Goal: Task Accomplishment & Management: Manage account settings

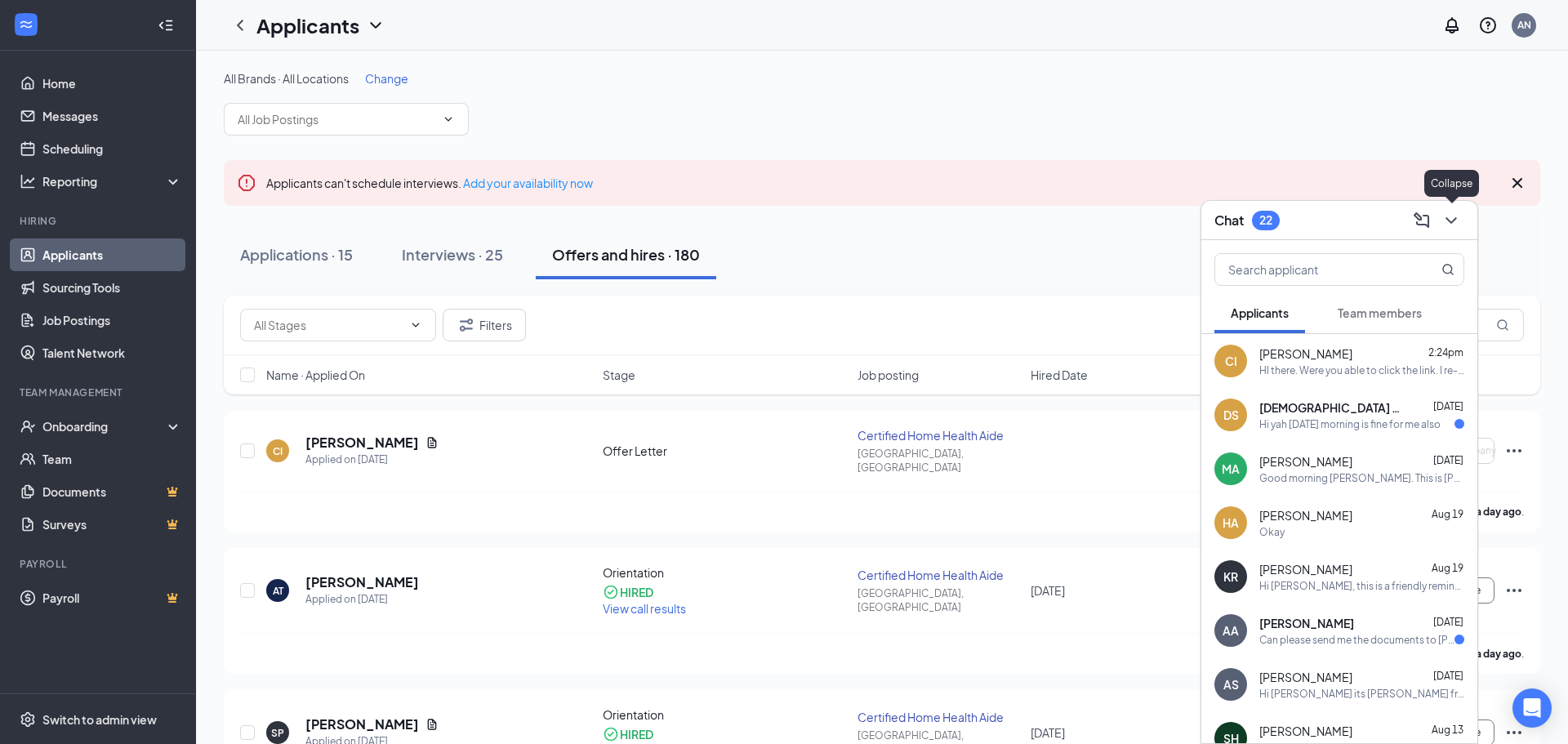
click at [1452, 216] on icon "ChevronDown" at bounding box center [1450, 220] width 20 height 20
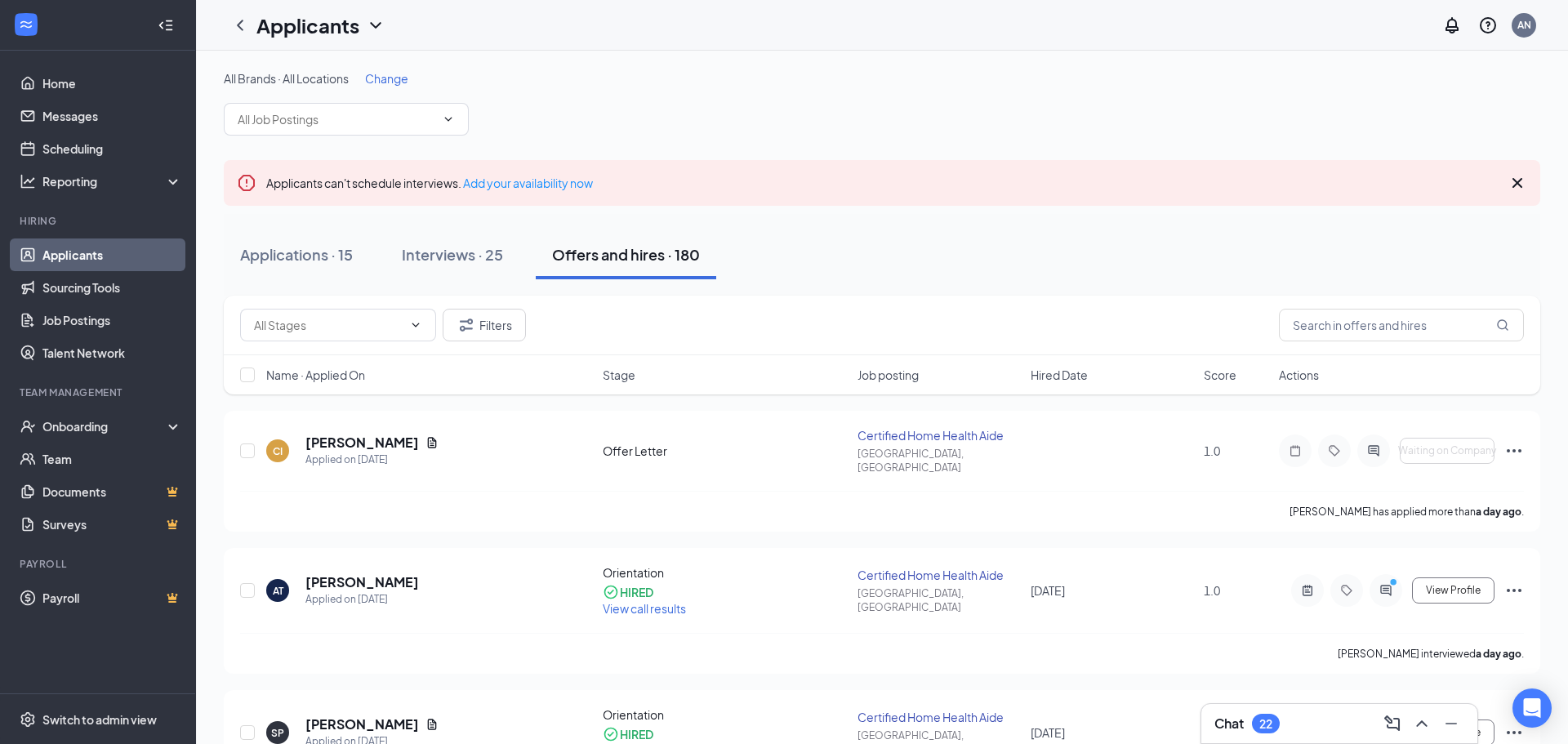
click at [1513, 186] on icon "Cross" at bounding box center [1517, 183] width 10 height 10
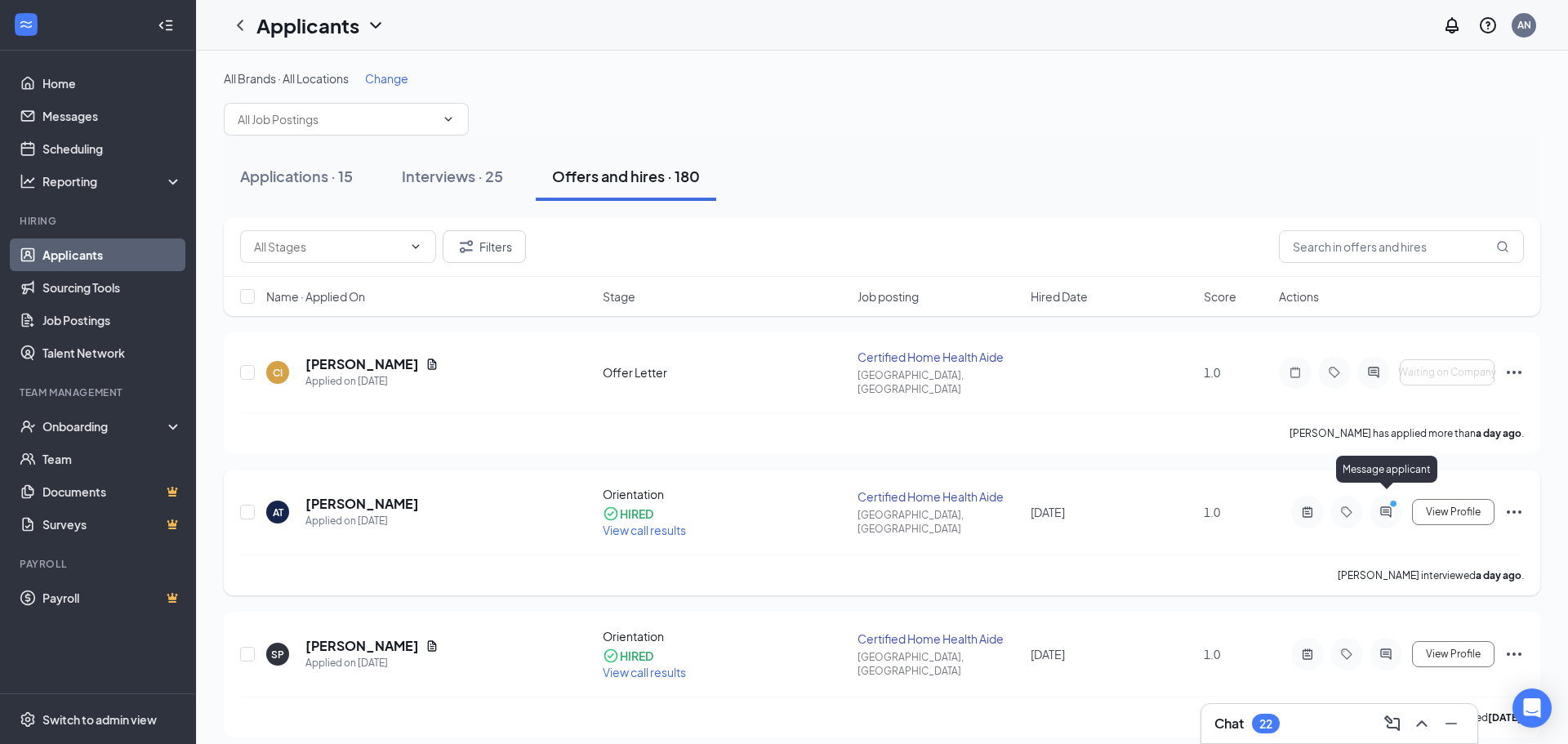
click at [1385, 505] on icon "ActiveChat" at bounding box center [1385, 511] width 20 height 13
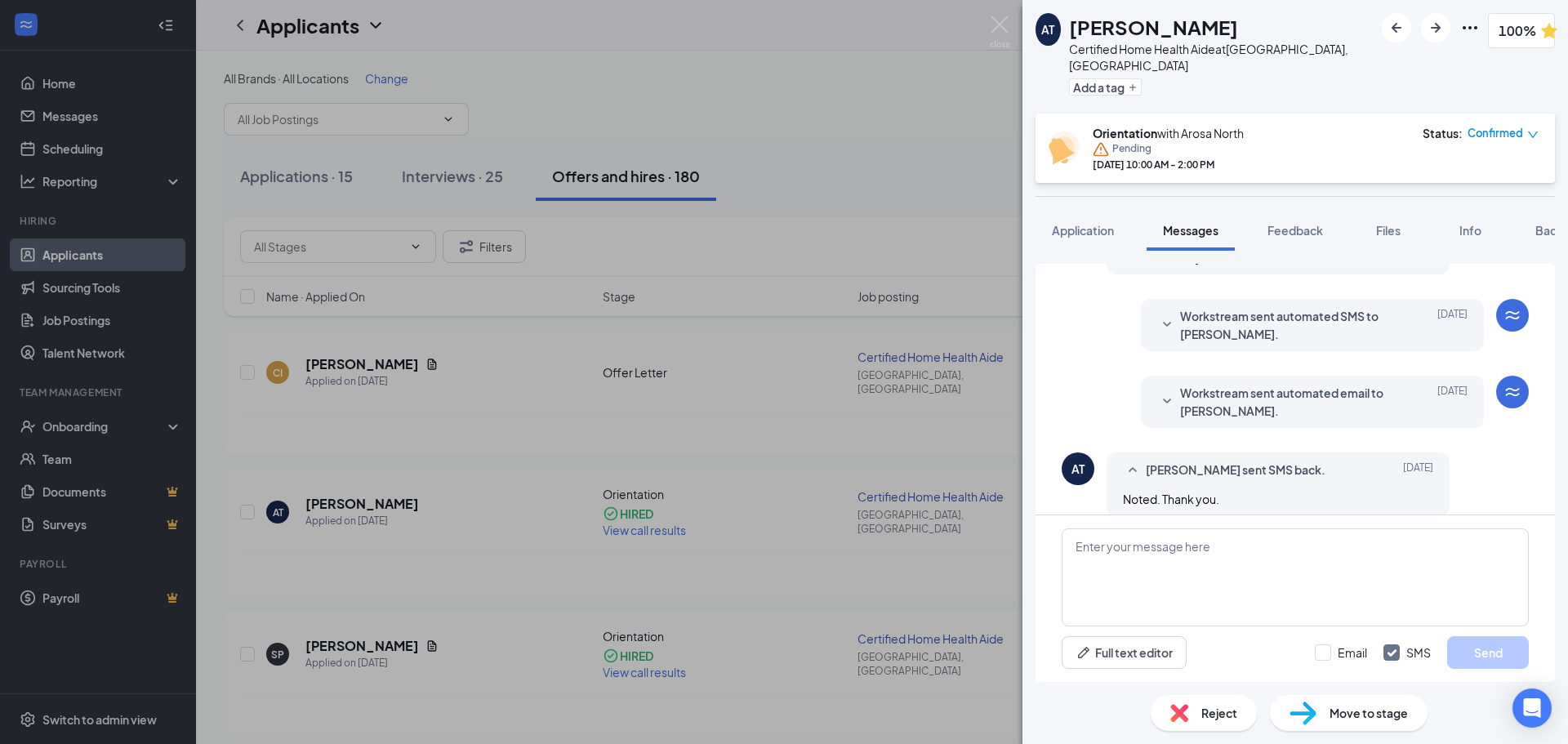
scroll to position [470, 0]
click at [999, 22] on img at bounding box center [1000, 32] width 21 height 32
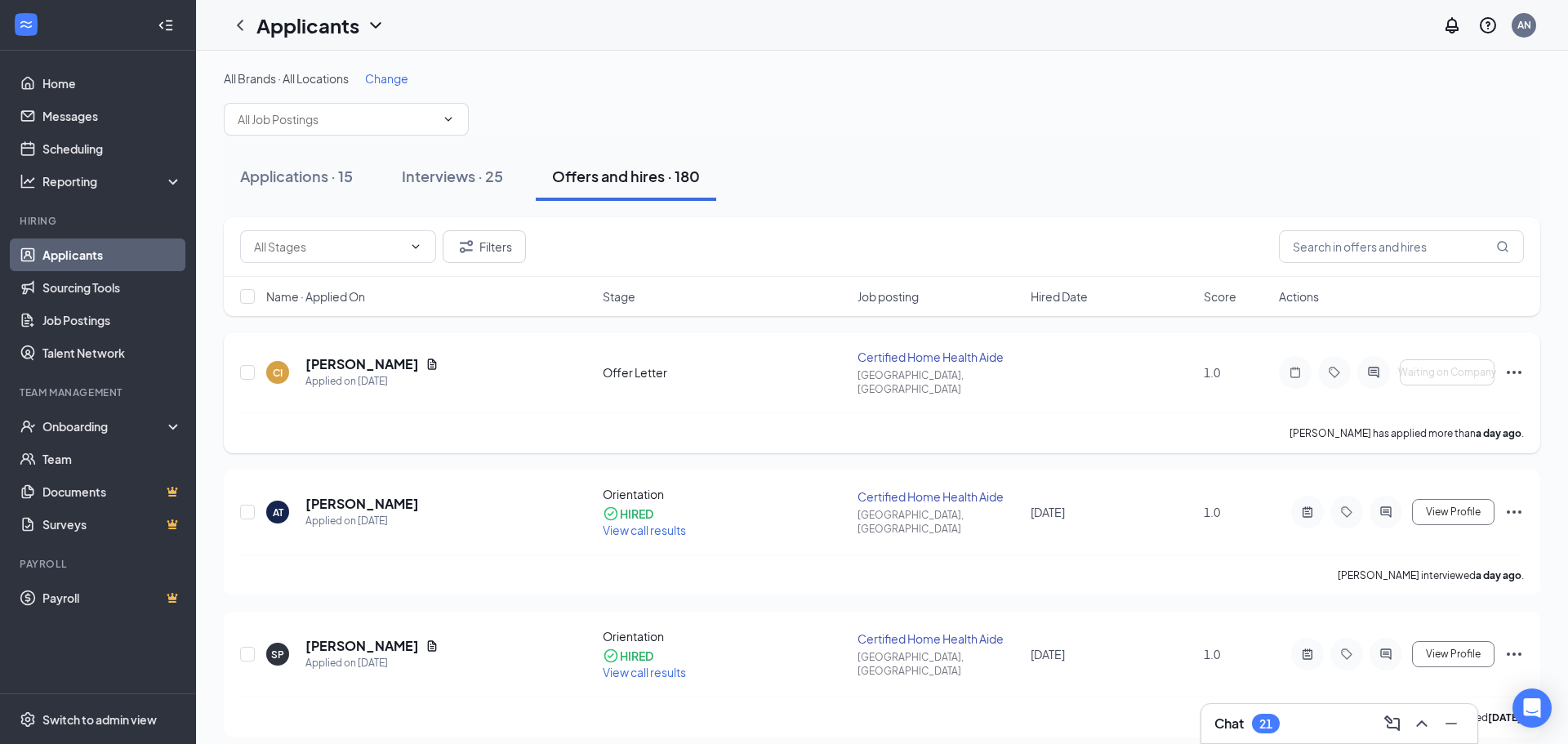
click at [334, 361] on h5 "[PERSON_NAME]" at bounding box center [362, 363] width 113 height 18
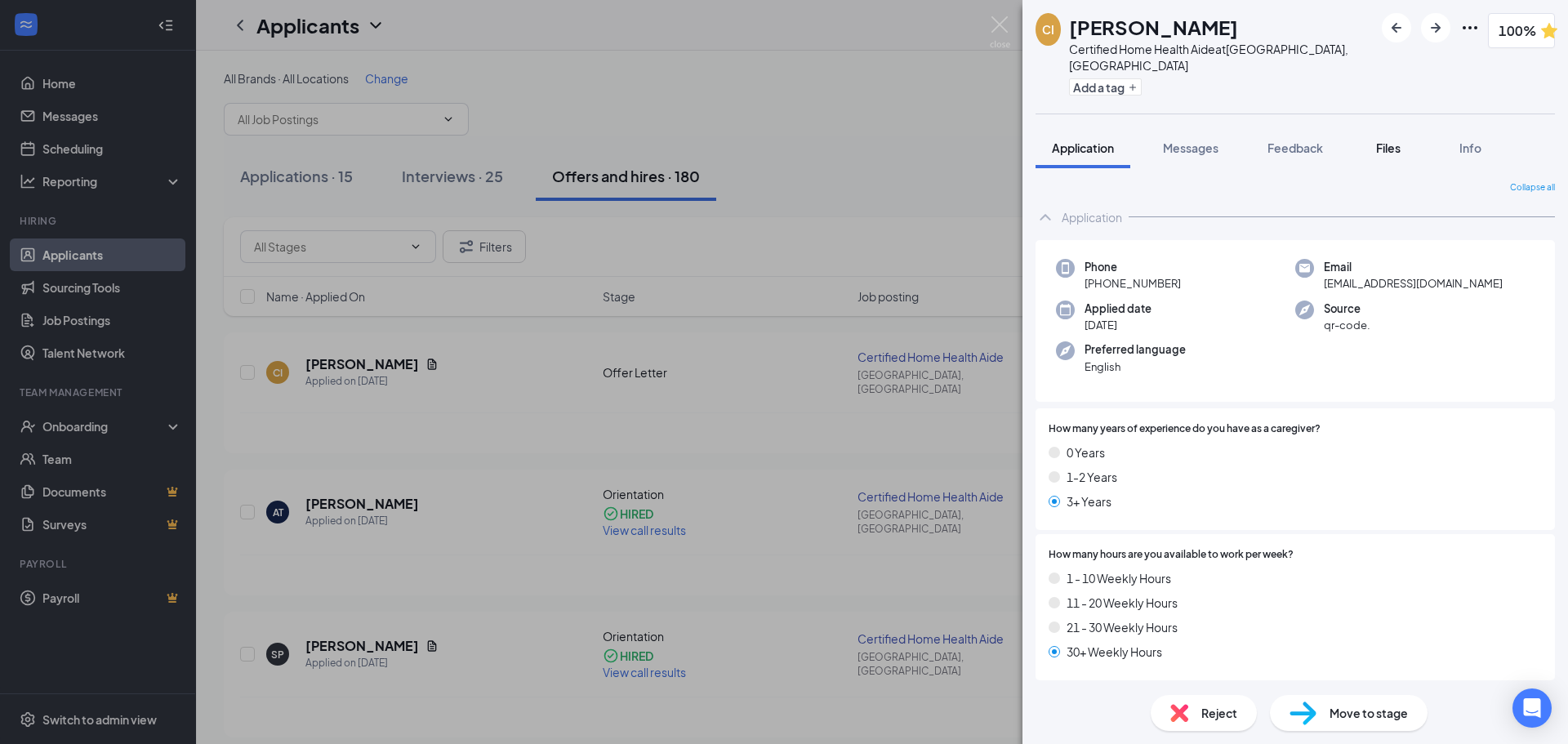
click at [1397, 140] on span "Files" at bounding box center [1388, 147] width 24 height 15
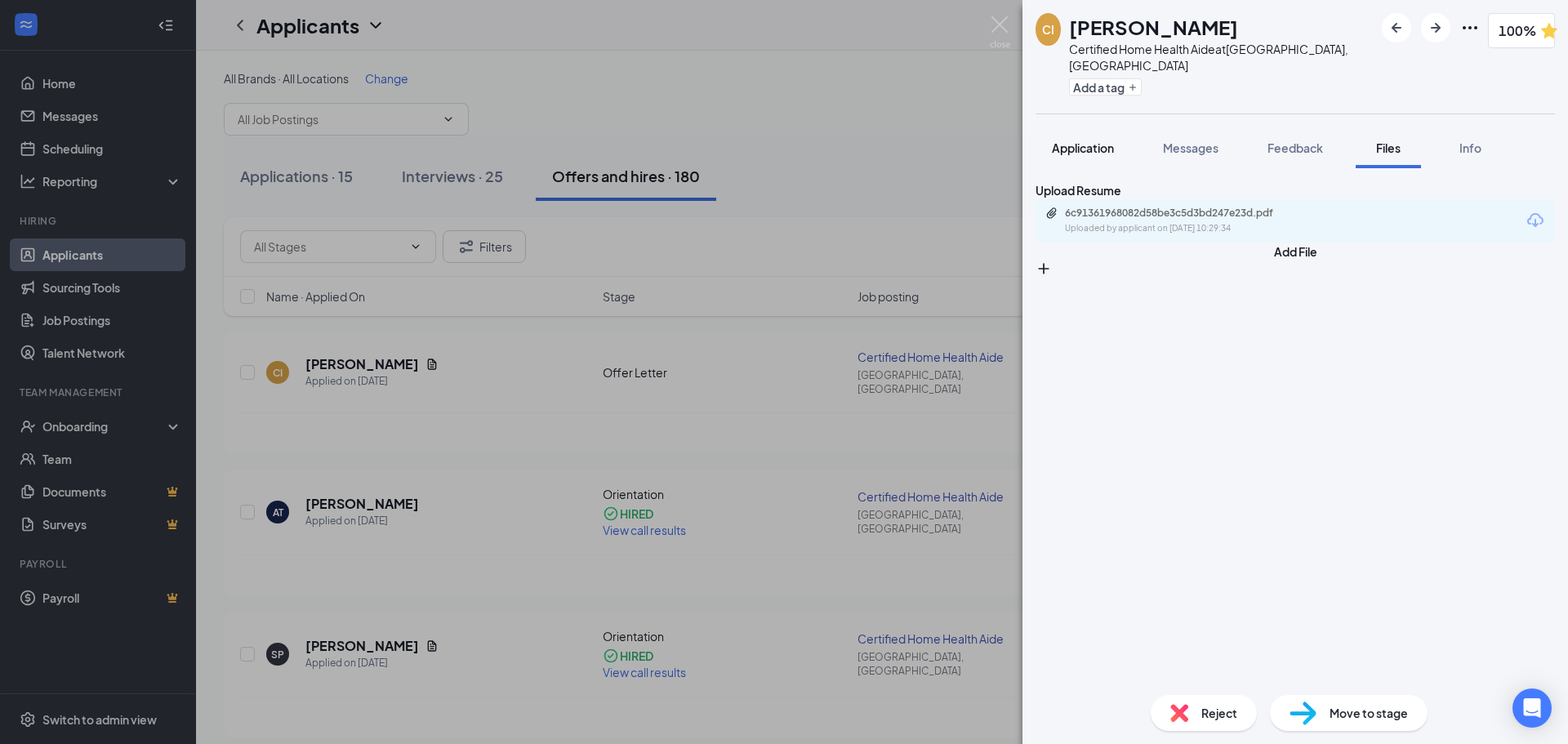
click at [1076, 140] on span "Application" at bounding box center [1083, 147] width 62 height 15
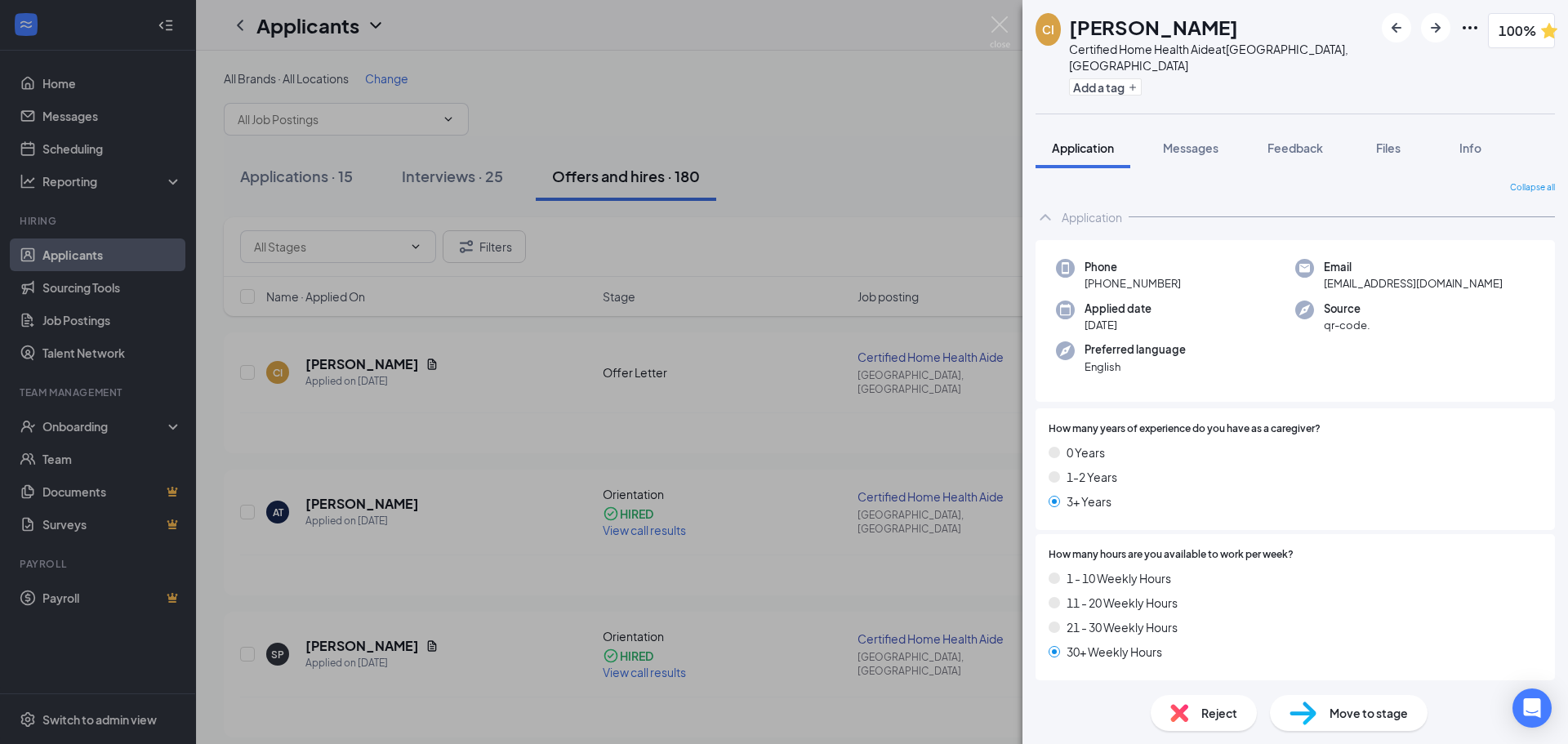
click at [1395, 710] on span "Move to stage" at bounding box center [1368, 712] width 79 height 18
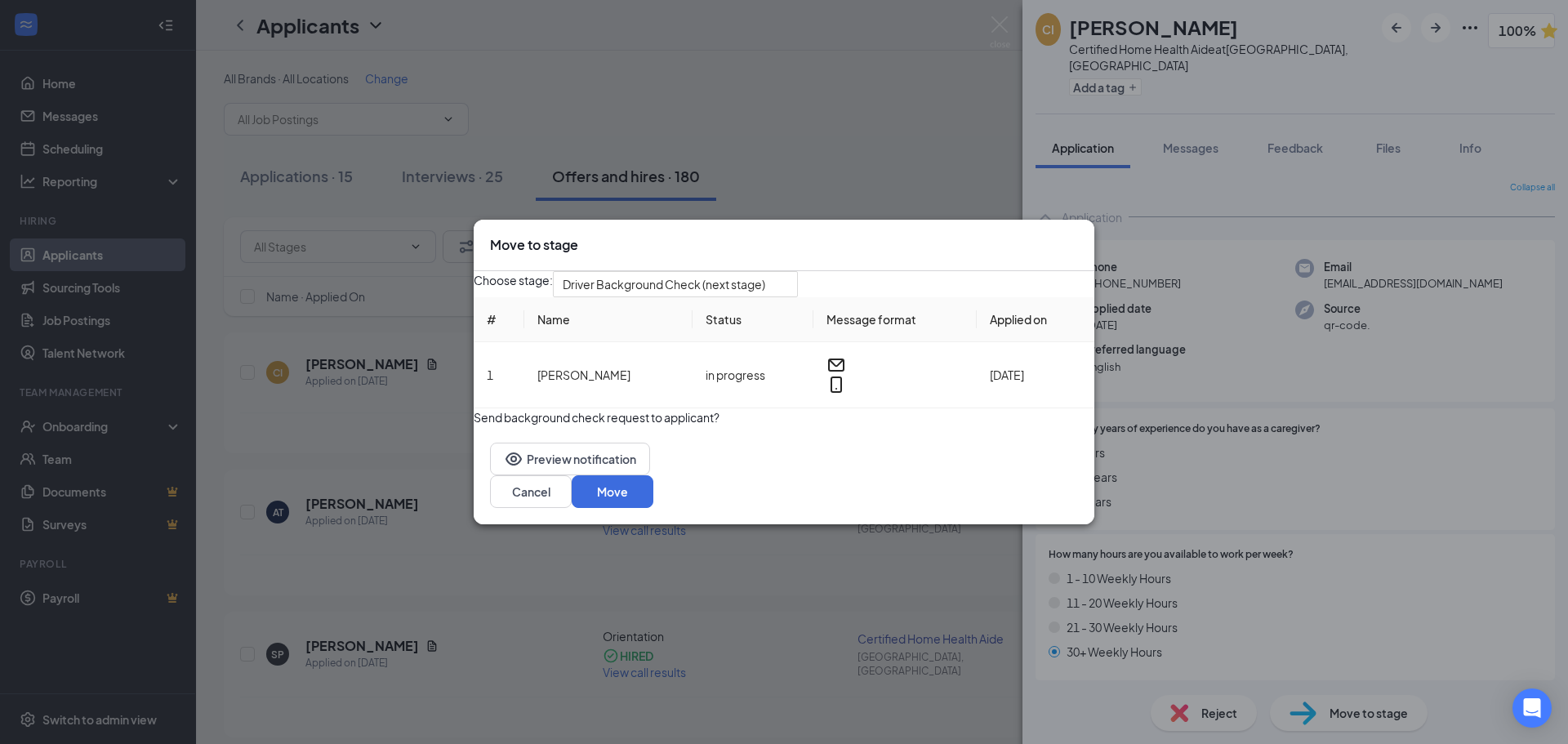
click at [473, 417] on button "button" at bounding box center [473, 417] width 0 height 0
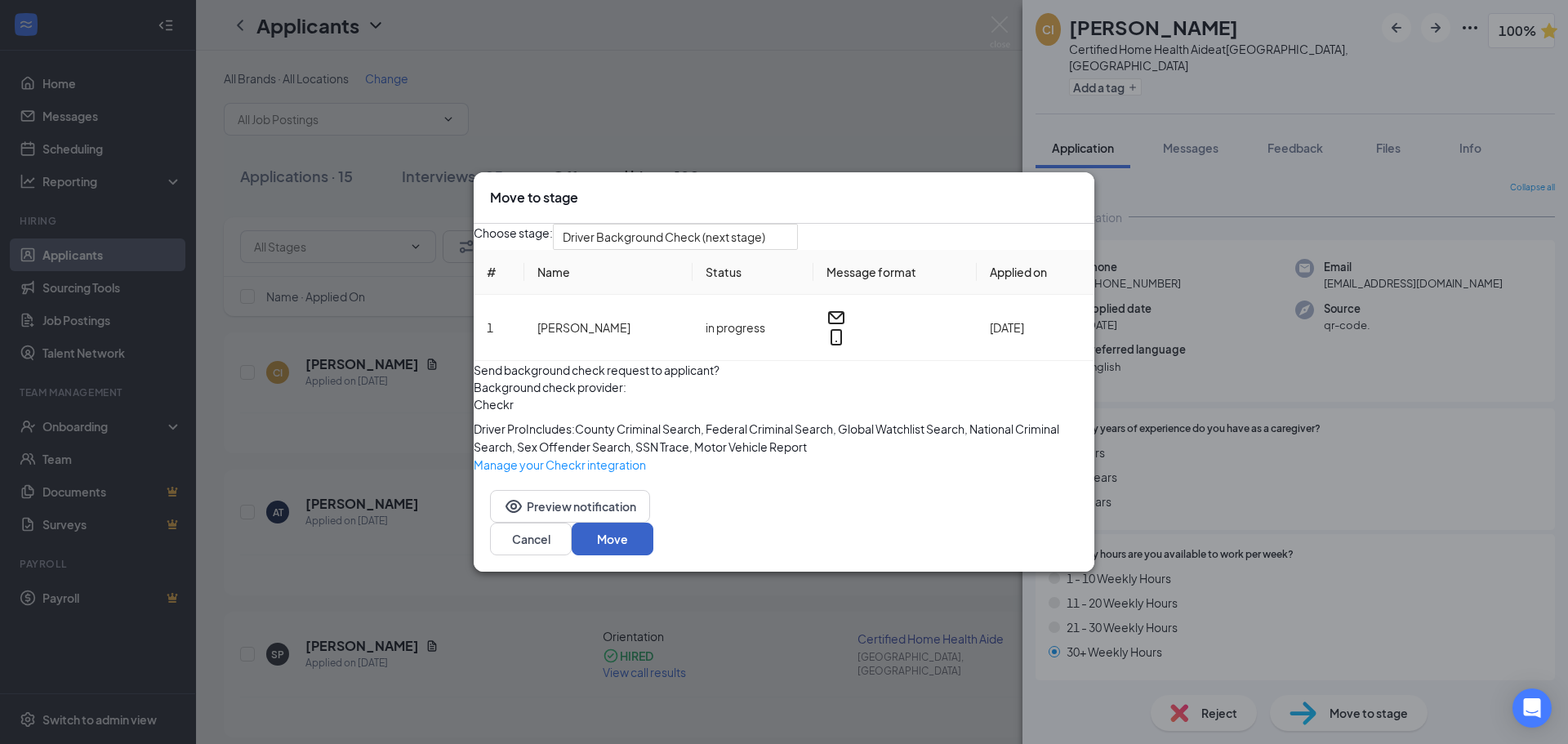
click at [653, 555] on button "Move" at bounding box center [613, 539] width 81 height 33
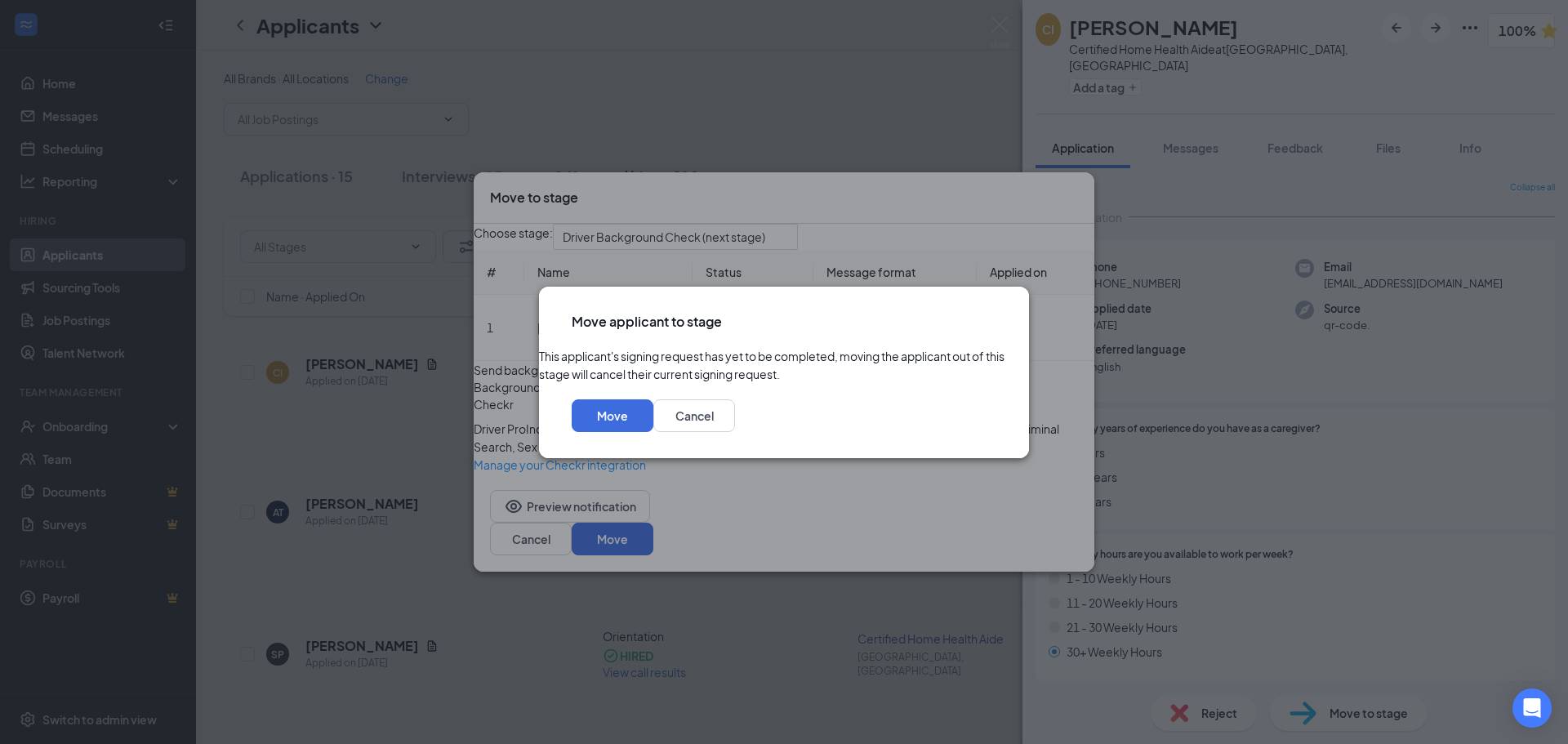
click at [996, 312] on icon "Cross" at bounding box center [996, 312] width 0 height 0
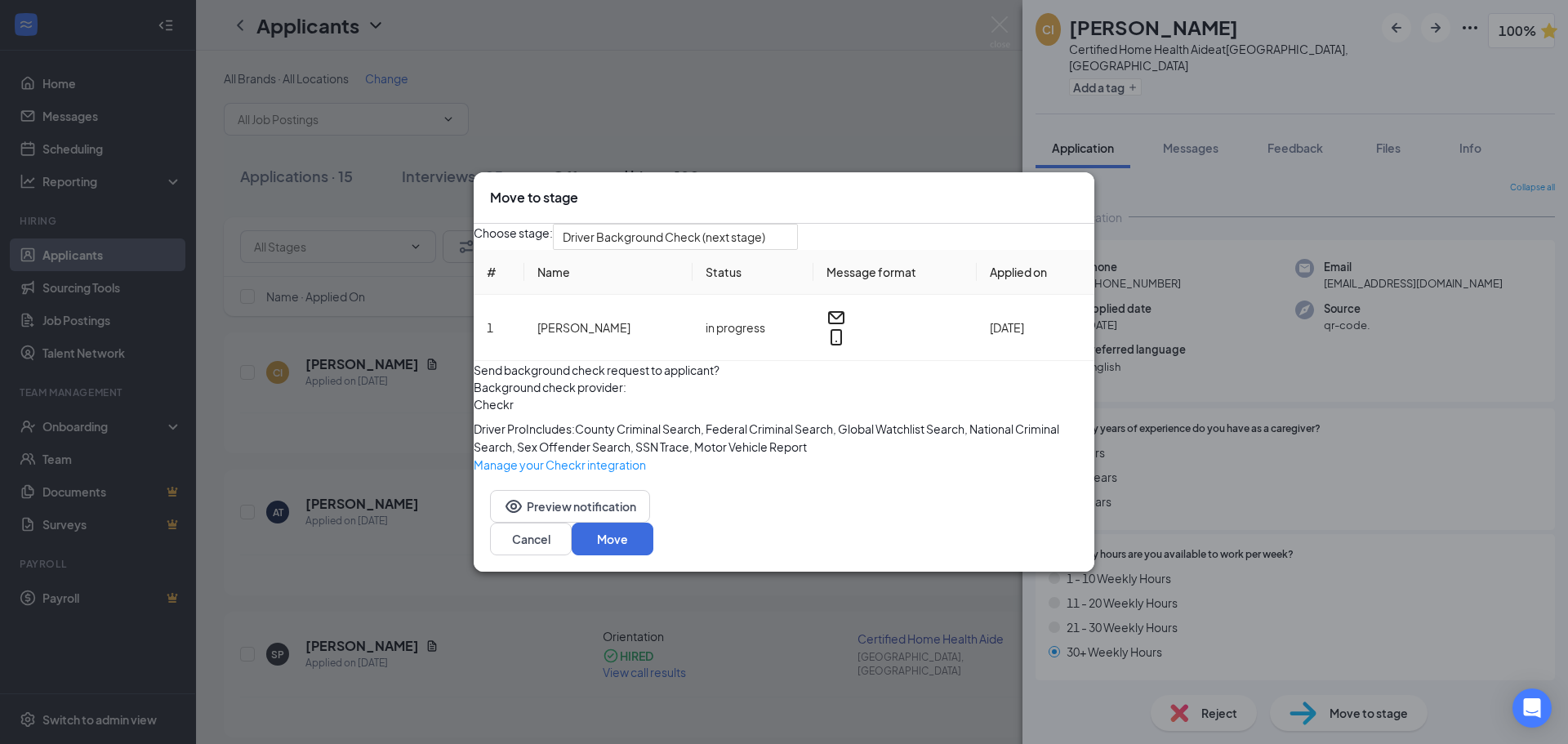
click at [1078, 189] on icon "Cross" at bounding box center [1078, 189] width 0 height 0
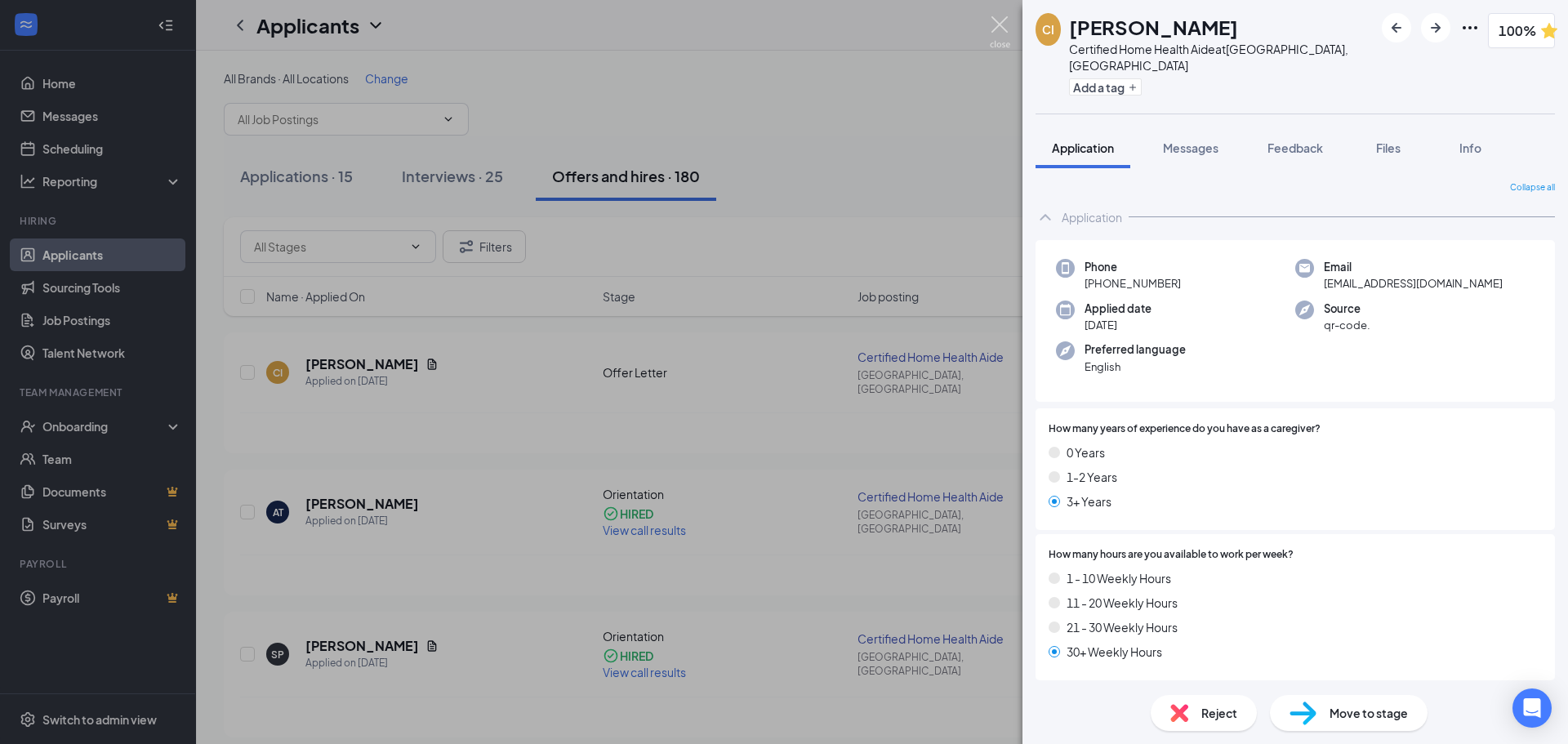
drag, startPoint x: 1000, startPoint y: 22, endPoint x: 656, endPoint y: 266, distance: 421.7
click at [1000, 22] on img at bounding box center [1000, 32] width 21 height 32
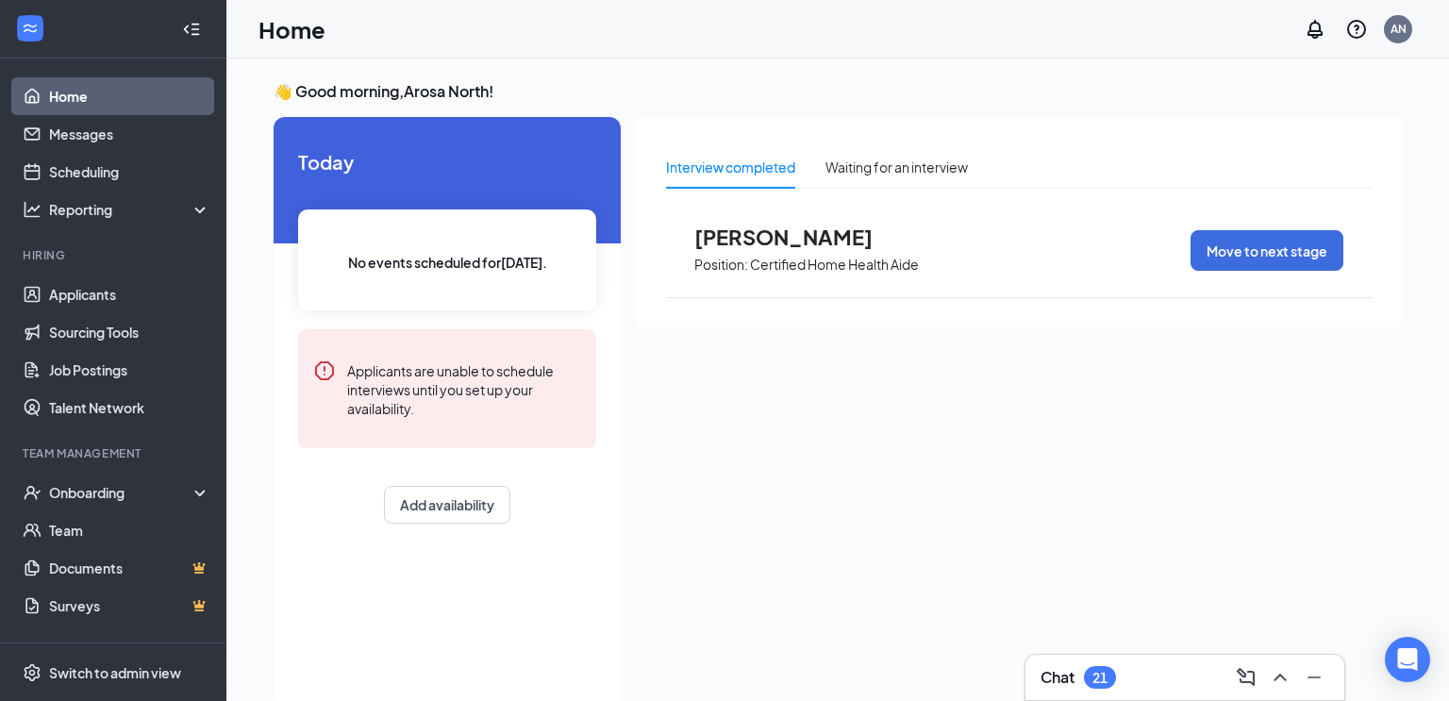
scroll to position [30, 0]
